Goal: Subscribe to service/newsletter

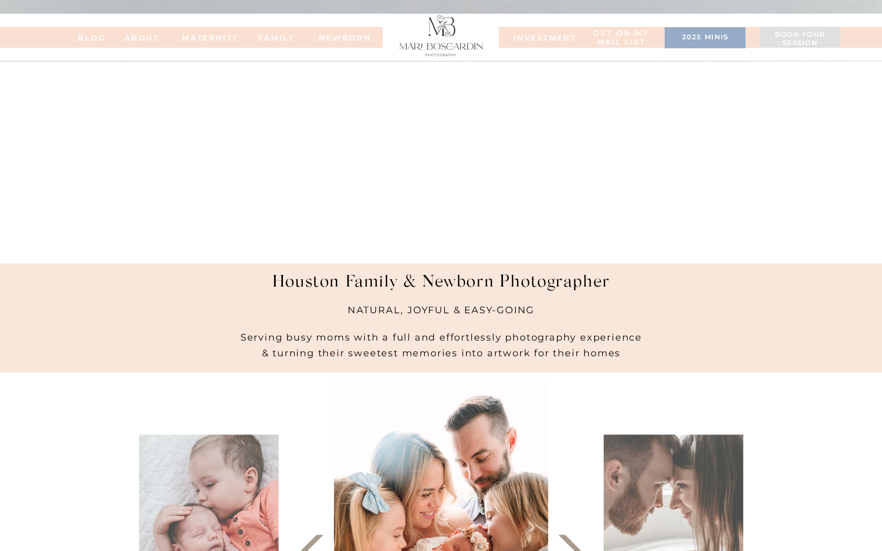
scroll to position [7022, 0]
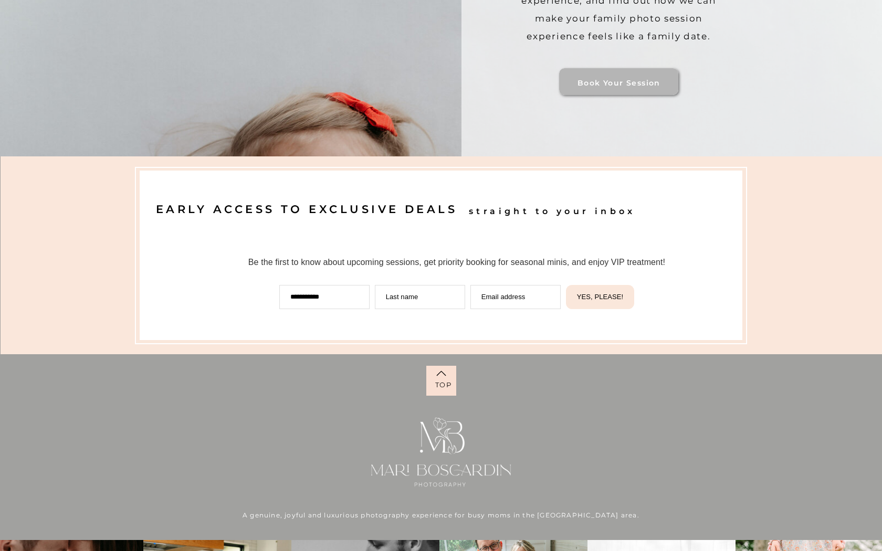
type input "**********"
click at [613, 297] on span "YES, PLEASE!" at bounding box center [604, 297] width 47 height 8
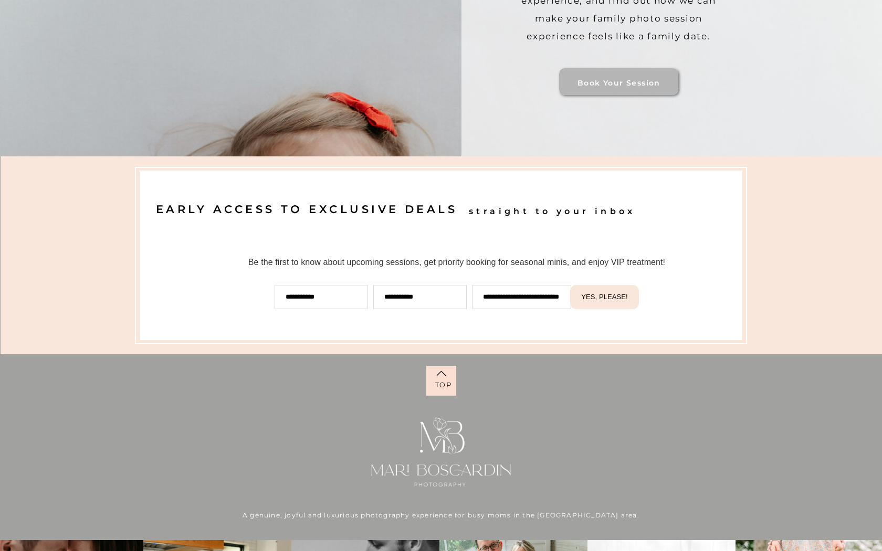
scroll to position [0, 0]
